Goal: Transaction & Acquisition: Purchase product/service

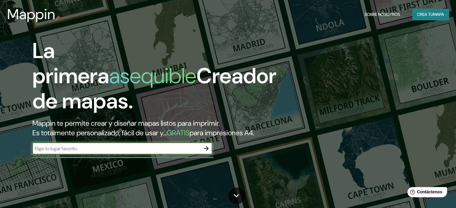
click at [114, 152] on input "text" at bounding box center [116, 148] width 168 height 7
type input "[PERSON_NAME] y [PERSON_NAME][GEOGRAPHIC_DATA]"
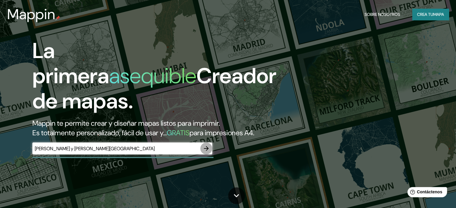
click at [207, 152] on icon "button" at bounding box center [205, 148] width 7 height 7
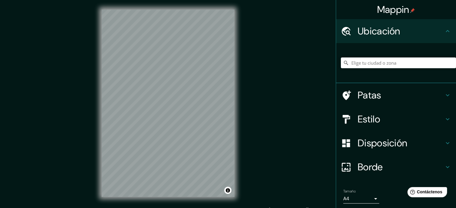
click at [394, 69] on div at bounding box center [398, 63] width 115 height 30
click at [393, 64] on input "Elige tu ciudad o zona" at bounding box center [398, 63] width 115 height 11
click at [391, 117] on h4 "Estilo" at bounding box center [400, 119] width 86 height 12
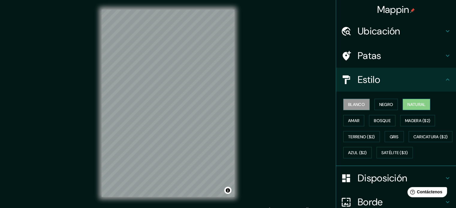
click at [410, 105] on font "Natural" at bounding box center [416, 104] width 18 height 5
click at [348, 117] on font "Amar" at bounding box center [353, 121] width 11 height 8
click at [350, 101] on font "Blanco" at bounding box center [356, 105] width 17 height 8
click at [374, 107] on button "Negro" at bounding box center [386, 104] width 24 height 11
click at [410, 104] on font "Natural" at bounding box center [416, 104] width 18 height 5
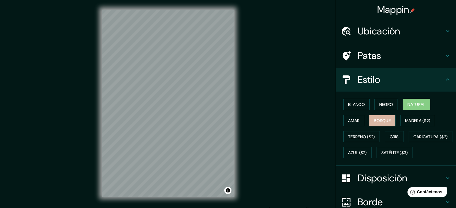
click at [373, 118] on font "Bosque" at bounding box center [381, 120] width 17 height 5
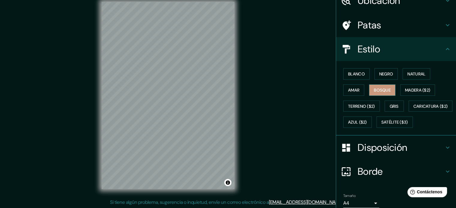
scroll to position [21, 0]
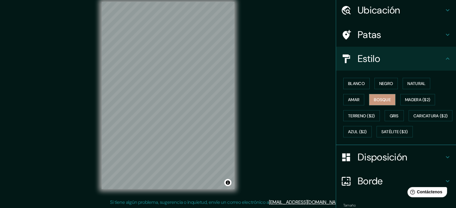
click at [381, 36] on h4 "Patas" at bounding box center [400, 35] width 86 height 12
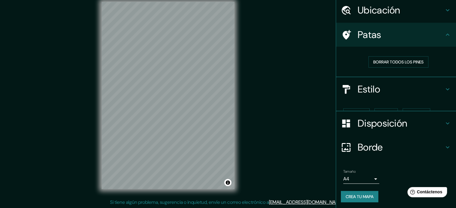
scroll to position [12, 0]
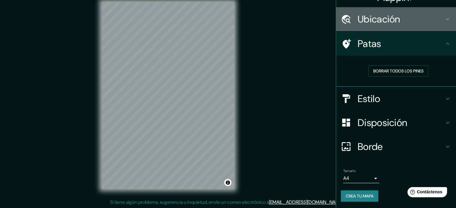
click at [400, 8] on div "Ubicación" at bounding box center [396, 19] width 120 height 24
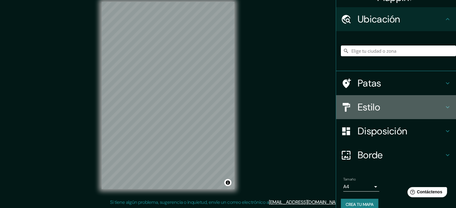
click at [430, 103] on h4 "Estilo" at bounding box center [400, 107] width 86 height 12
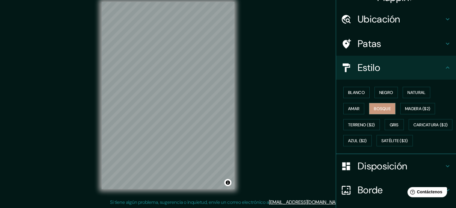
click at [389, 45] on h4 "Patas" at bounding box center [400, 44] width 86 height 12
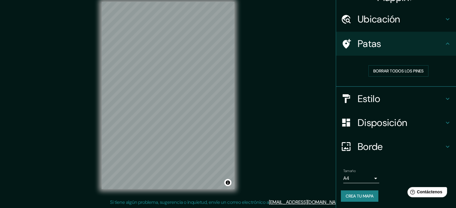
click at [361, 96] on font "Estilo" at bounding box center [368, 99] width 22 height 13
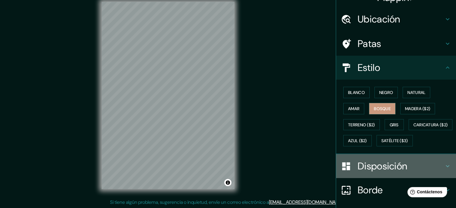
click at [382, 173] on font "Disposición" at bounding box center [381, 166] width 49 height 13
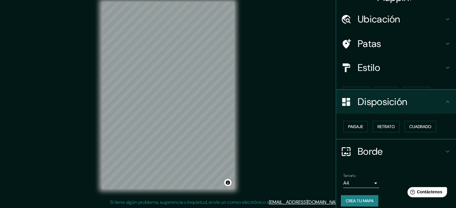
scroll to position [7, 0]
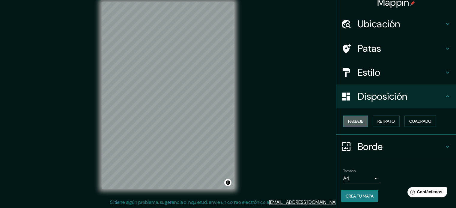
click at [362, 122] on button "Paisaje" at bounding box center [355, 121] width 25 height 11
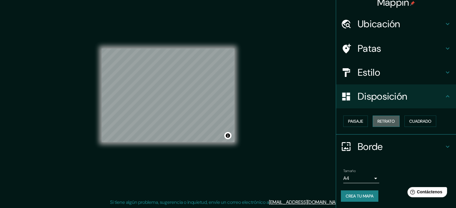
click at [390, 125] on button "Retrato" at bounding box center [385, 121] width 27 height 11
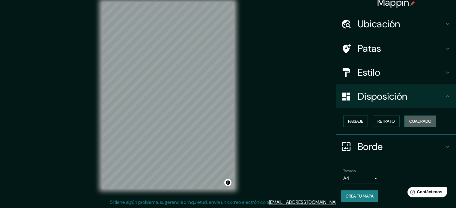
click at [409, 125] on button "Cuadrado" at bounding box center [420, 121] width 32 height 11
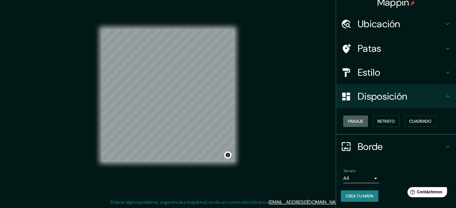
click at [356, 120] on font "Paisaje" at bounding box center [355, 121] width 15 height 5
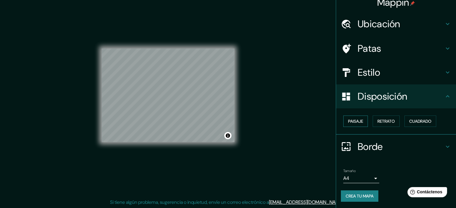
click at [348, 116] on button "Paisaje" at bounding box center [355, 121] width 25 height 11
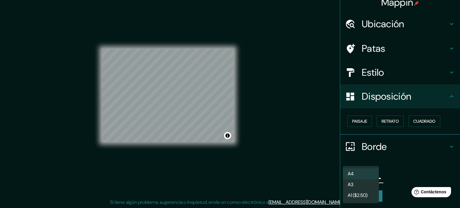
click at [369, 174] on body "Mappin Ubicación Patas Estilo Disposición Paisaje Retrato Cuadrado Borde Elige …" at bounding box center [230, 96] width 460 height 208
click at [371, 190] on li "A3" at bounding box center [361, 185] width 36 height 11
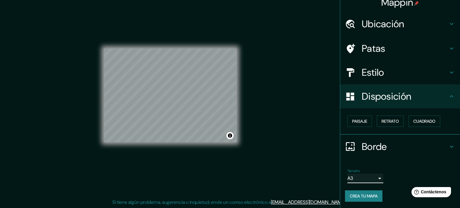
type input "a4"
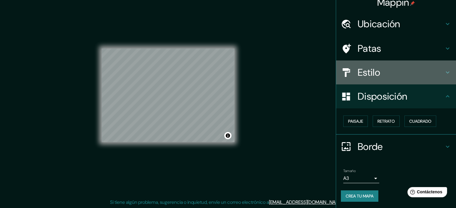
click at [375, 79] on div "Estilo" at bounding box center [396, 72] width 120 height 24
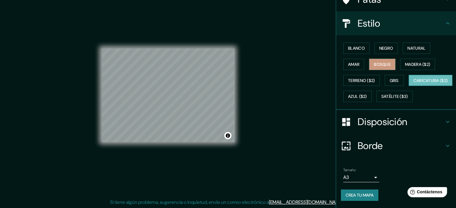
scroll to position [21, 0]
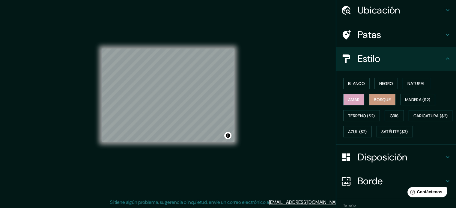
click at [353, 96] on font "Amar" at bounding box center [353, 100] width 11 height 8
click at [373, 99] on font "Bosque" at bounding box center [381, 99] width 17 height 5
click at [389, 164] on font "Disposición" at bounding box center [381, 157] width 49 height 13
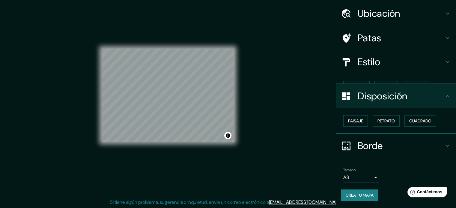
scroll to position [7, 0]
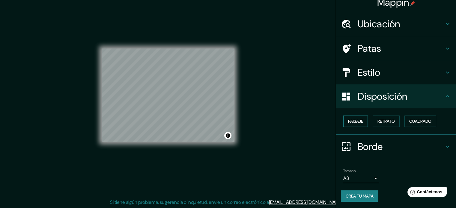
click at [348, 118] on font "Paisaje" at bounding box center [355, 121] width 15 height 8
click at [381, 121] on font "Retrato" at bounding box center [385, 121] width 17 height 5
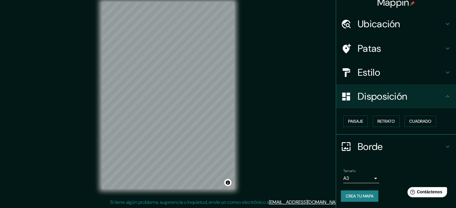
click at [358, 193] on font "Crea tu mapa" at bounding box center [359, 195] width 28 height 5
click at [357, 193] on div "Crea tu mapa" at bounding box center [396, 195] width 110 height 11
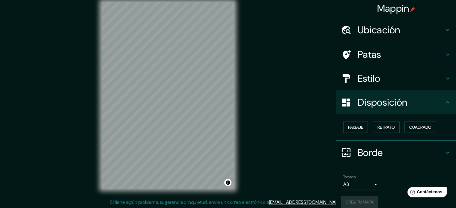
scroll to position [0, 0]
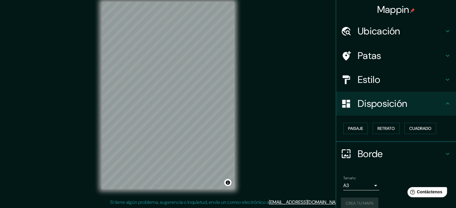
click at [437, 153] on h4 "Borde" at bounding box center [400, 154] width 86 height 12
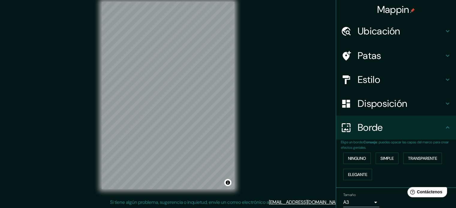
click at [437, 104] on h4 "Disposición" at bounding box center [400, 104] width 86 height 12
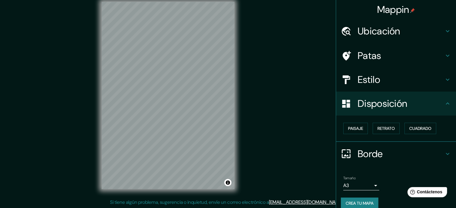
click at [425, 155] on h4 "Borde" at bounding box center [400, 154] width 86 height 12
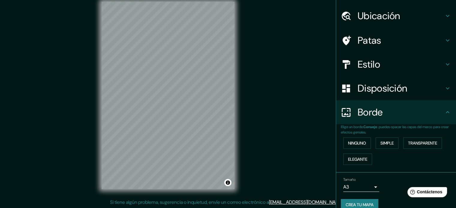
scroll to position [24, 0]
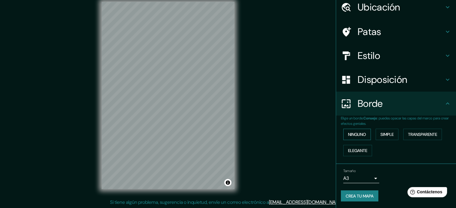
click at [343, 136] on button "Ninguno" at bounding box center [357, 134] width 28 height 11
click at [384, 137] on font "Simple" at bounding box center [386, 135] width 13 height 8
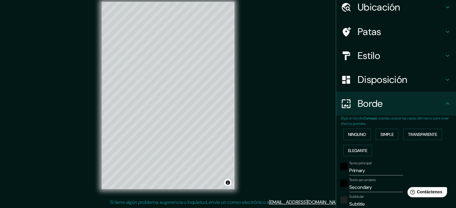
click at [418, 141] on div "Ninguno Simple Transparente Elegante" at bounding box center [398, 142] width 115 height 32
click at [417, 138] on button "Transparente" at bounding box center [422, 134] width 39 height 11
click at [348, 133] on font "Ninguno" at bounding box center [357, 134] width 18 height 5
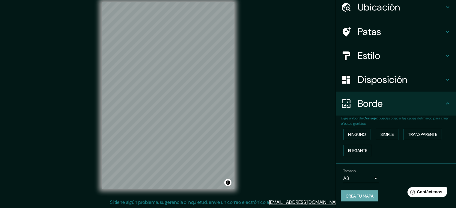
click at [369, 194] on font "Crea tu mapa" at bounding box center [359, 195] width 28 height 5
click at [444, 34] on icon at bounding box center [447, 31] width 7 height 7
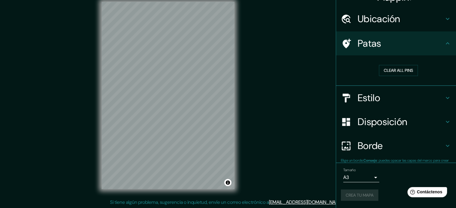
scroll to position [12, 0]
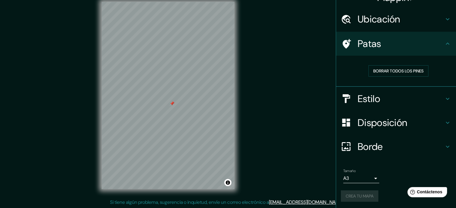
click at [170, 106] on div at bounding box center [172, 103] width 5 height 5
drag, startPoint x: 177, startPoint y: 50, endPoint x: 181, endPoint y: 51, distance: 3.9
click at [182, 52] on div at bounding box center [184, 54] width 5 height 5
click at [182, 51] on div at bounding box center [181, 51] width 5 height 5
click at [170, 80] on div at bounding box center [172, 77] width 5 height 5
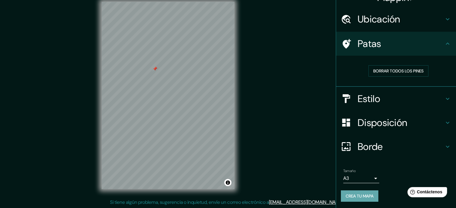
click at [350, 194] on font "Crea tu mapa" at bounding box center [359, 195] width 28 height 5
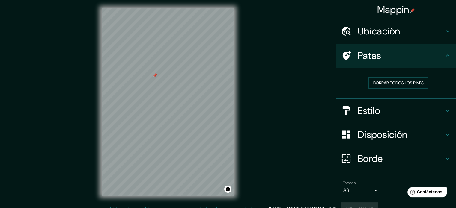
scroll to position [0, 0]
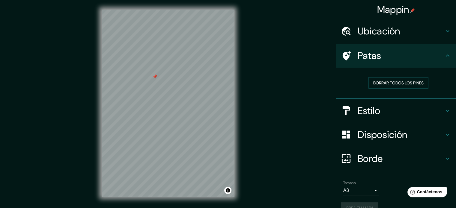
click at [65, 116] on div "Mappin Ubicación Patas Borrar todos los pines Estilo Disposición Borde Elige un…" at bounding box center [228, 108] width 456 height 216
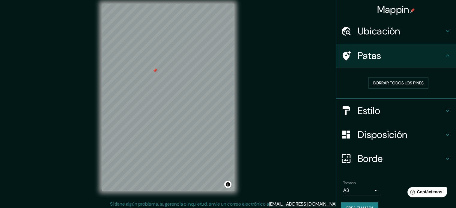
scroll to position [8, 0]
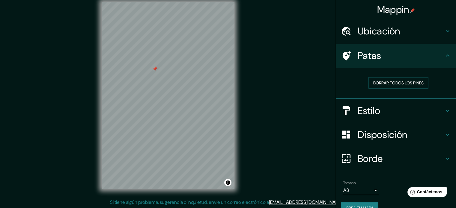
click at [403, 144] on div "Disposición" at bounding box center [396, 135] width 120 height 24
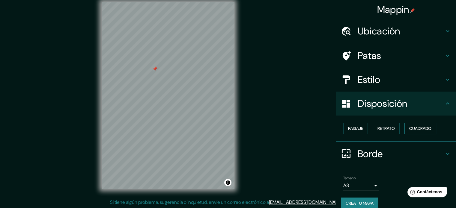
click at [409, 130] on font "Cuadrado" at bounding box center [420, 128] width 22 height 5
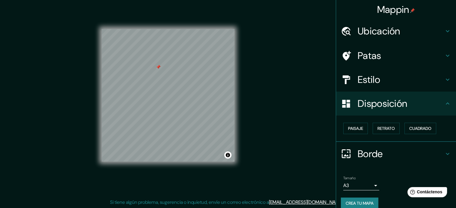
click at [318, 140] on div "Mappin Ubicación Patas Estilo Disposición Paisaje Retrato Cuadrado Borde Elige …" at bounding box center [228, 100] width 456 height 216
click at [350, 130] on font "Paisaje" at bounding box center [355, 128] width 15 height 5
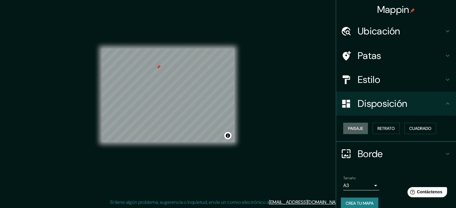
click at [350, 130] on font "Paisaje" at bounding box center [355, 128] width 15 height 5
click at [283, 131] on div "Mappin Ubicación Patas Estilo Disposición Paisaje Retrato Cuadrado Borde Elige …" at bounding box center [228, 100] width 456 height 216
